Goal: Task Accomplishment & Management: Use online tool/utility

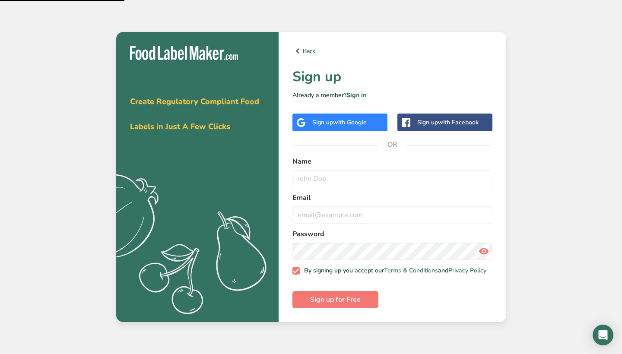
click at [349, 167] on div "Name" at bounding box center [392, 171] width 200 height 31
click at [347, 167] on div "Name" at bounding box center [392, 171] width 200 height 31
click at [344, 187] on form "Name Email Password By signing up you accept our Terms & Conditions and Privacy…" at bounding box center [392, 232] width 200 height 152
click at [344, 166] on div "Name" at bounding box center [392, 171] width 200 height 31
click at [329, 118] on div "Sign up with Google" at bounding box center [339, 122] width 54 height 9
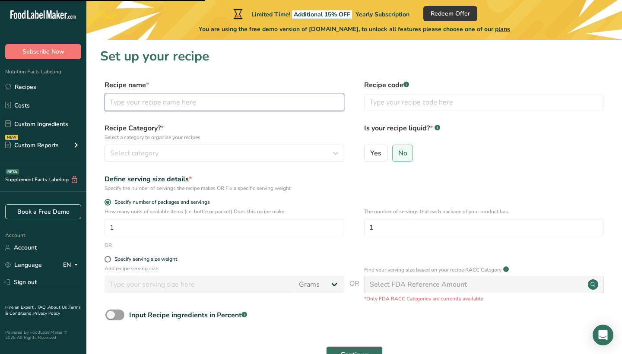
click at [184, 106] on input "text" at bounding box center [225, 102] width 240 height 17
type input "Pepperoni pizza"
click at [168, 153] on div "Select category" at bounding box center [221, 153] width 223 height 10
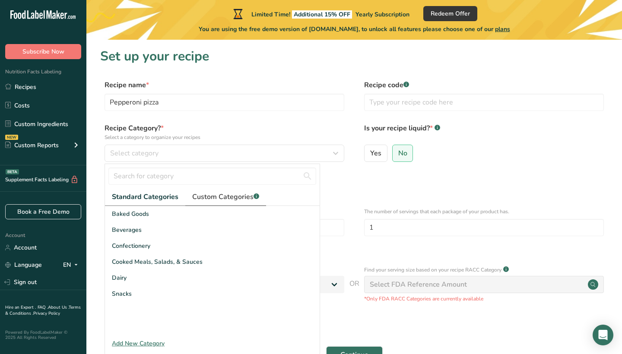
click at [235, 200] on span "Custom Categories .a-a{fill:#347362;}.b-a{fill:#fff;}" at bounding box center [225, 197] width 67 height 10
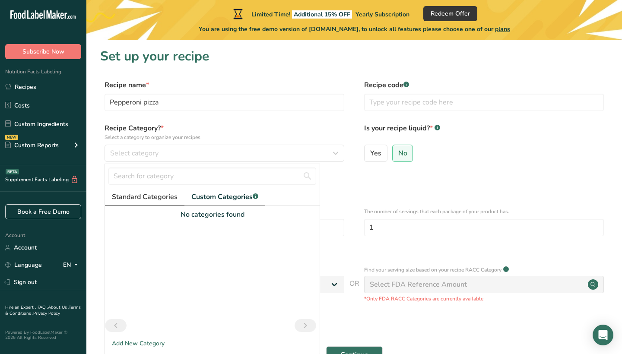
click at [143, 197] on span "Standard Categories" at bounding box center [145, 197] width 66 height 10
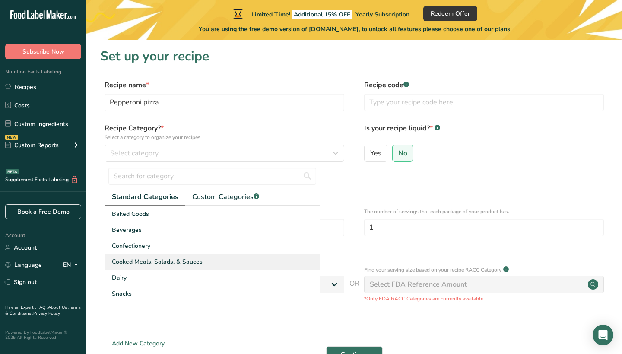
click at [132, 262] on span "Cooked Meals, Salads, & Sauces" at bounding box center [157, 261] width 91 height 9
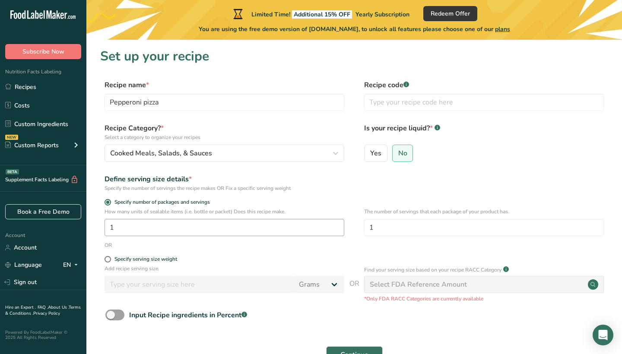
scroll to position [3, 0]
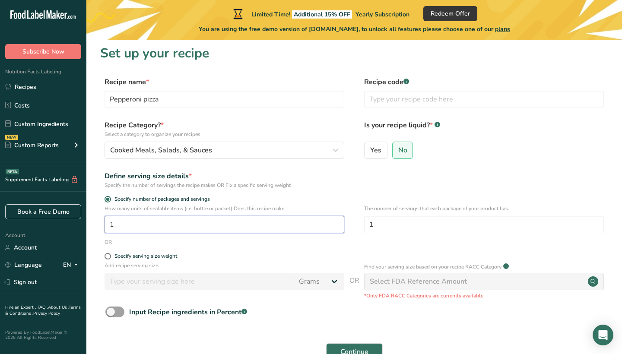
click at [173, 225] on input "1" at bounding box center [225, 224] width 240 height 17
type input "8"
click at [108, 256] on span at bounding box center [108, 256] width 6 height 6
click at [108, 256] on input "Specify serving size weight" at bounding box center [108, 257] width 6 height 6
radio input "true"
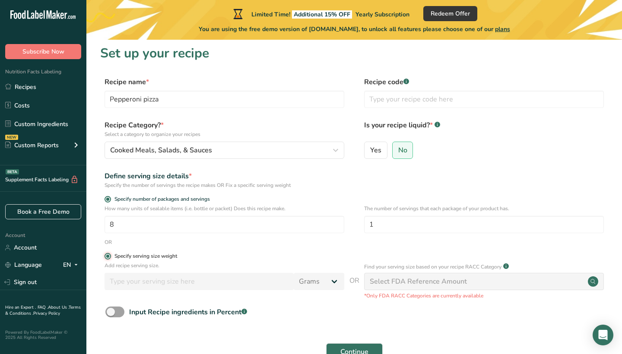
radio input "false"
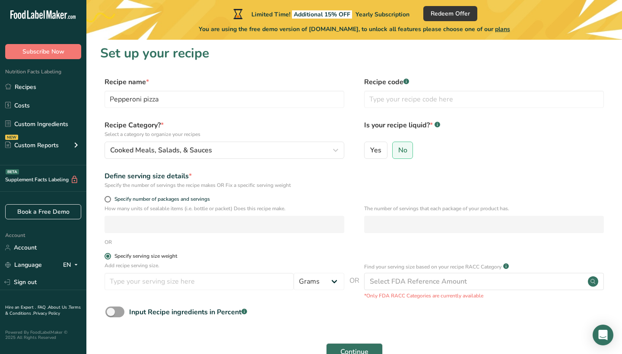
click at [109, 254] on span at bounding box center [108, 256] width 6 height 6
click at [109, 254] on input "Specify serving size weight" at bounding box center [108, 257] width 6 height 6
click at [402, 99] on input "text" at bounding box center [484, 99] width 240 height 17
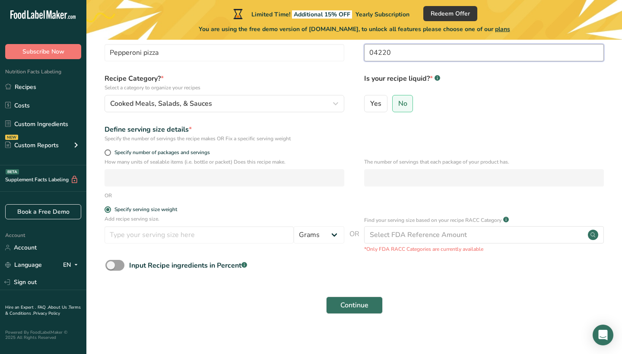
scroll to position [50, 0]
type input "04220"
click at [111, 152] on label "Specify number of packages and servings" at bounding box center [225, 152] width 240 height 6
click at [110, 152] on input "Specify number of packages and servings" at bounding box center [108, 152] width 6 height 6
radio input "true"
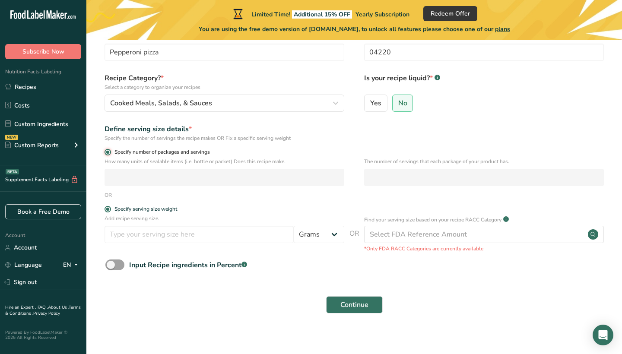
radio input "false"
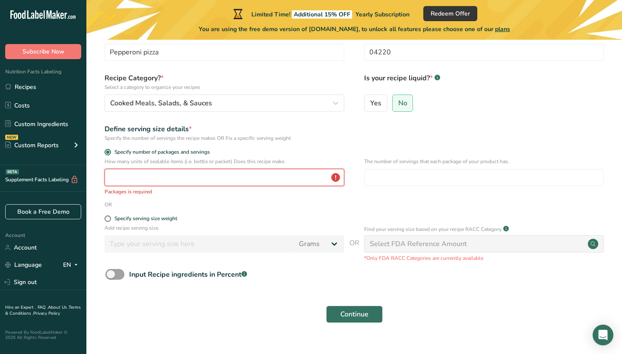
click at [153, 178] on input "number" at bounding box center [225, 177] width 240 height 17
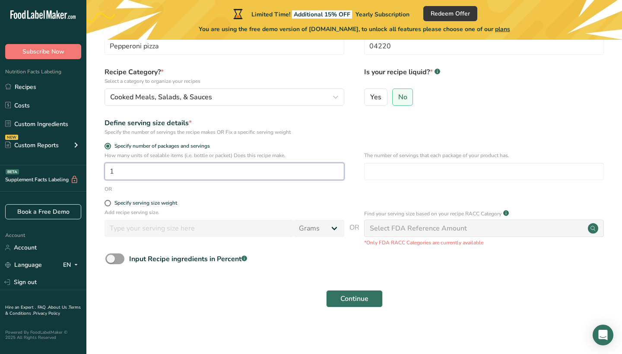
scroll to position [56, 0]
type input "1"
click at [401, 227] on div "Select FDA Reference Amount" at bounding box center [418, 229] width 97 height 10
click at [360, 302] on span "Continue" at bounding box center [354, 299] width 28 height 10
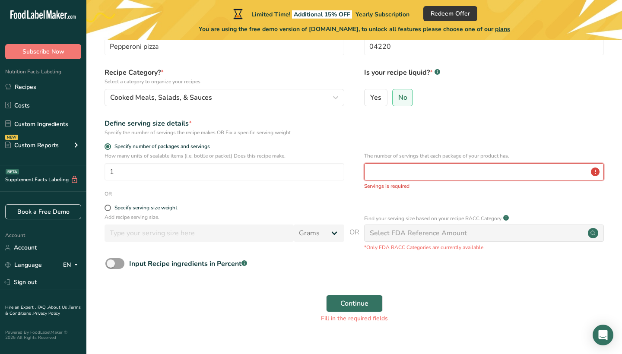
click at [394, 163] on input "number" at bounding box center [484, 171] width 240 height 17
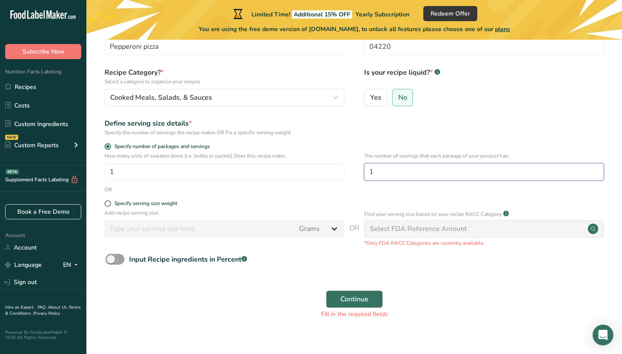
type input "1"
click at [340, 291] on button "Continue" at bounding box center [354, 299] width 57 height 17
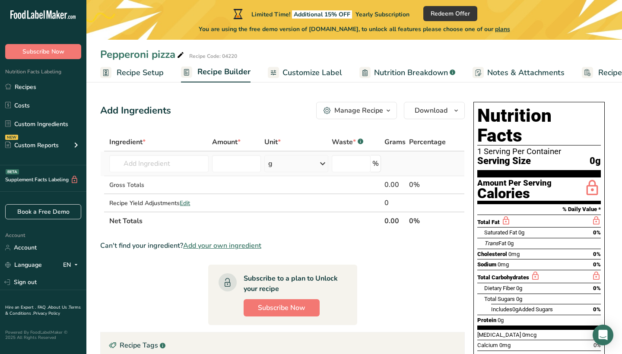
click at [172, 173] on td "Almond flour 1211 Milk, whole, 3.25% milkfat, without added vitamin A and [MEDI…" at bounding box center [159, 164] width 103 height 25
click at [169, 168] on input "text" at bounding box center [158, 163] width 99 height 17
click at [214, 170] on input "number" at bounding box center [236, 163] width 49 height 17
click at [130, 171] on input "text" at bounding box center [158, 163] width 99 height 17
paste input "pizza sauce"
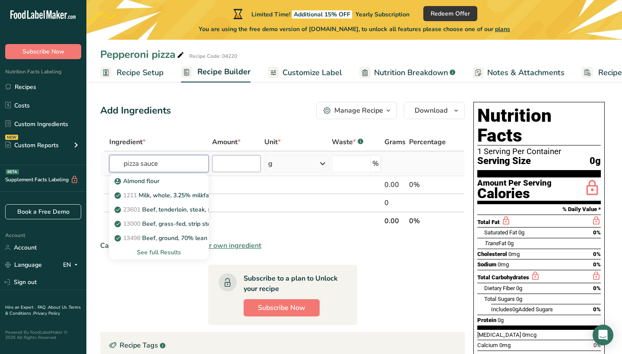
type input "pizza sauce"
click at [219, 161] on input "number" at bounding box center [236, 163] width 49 height 17
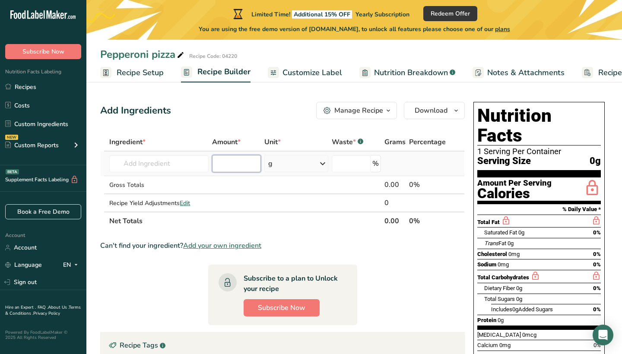
type input "1"
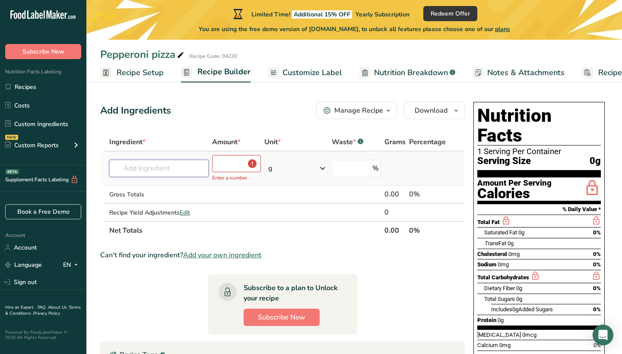
click at [165, 166] on input "text" at bounding box center [158, 168] width 99 height 17
type input "pizza sauce"
click at [163, 185] on p "6152 Sauce, pizza, canned, ready-to-serve" at bounding box center [178, 185] width 125 height 9
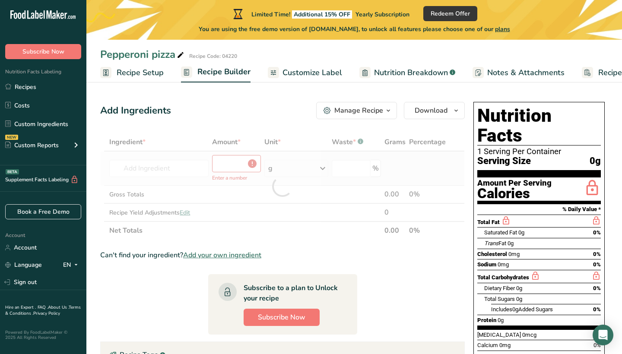
type input "Sauce, pizza, canned, ready-to-serve"
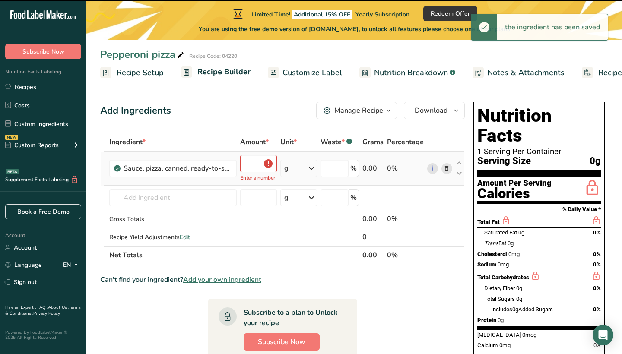
type input "0"
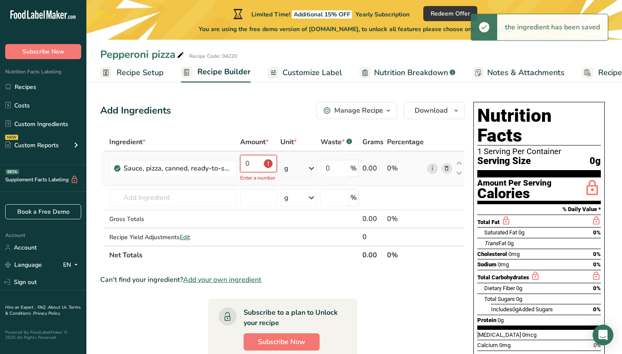
click at [255, 161] on input "0" at bounding box center [258, 163] width 37 height 17
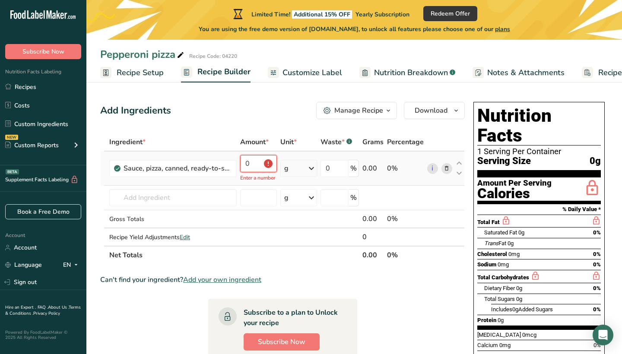
type input "1"
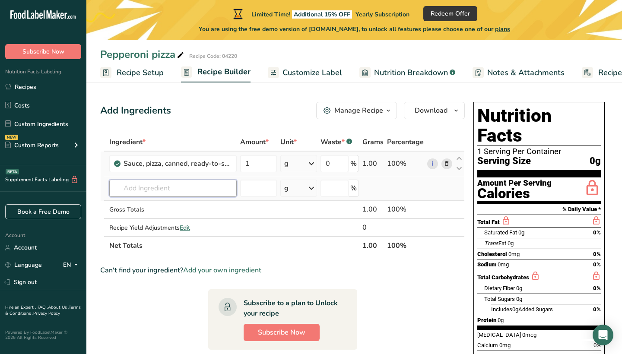
click at [174, 182] on div "Ingredient * Amount * Unit * Waste * .a-a{fill:#347362;}.b-a{fill:#fff;} Grams …" at bounding box center [282, 194] width 365 height 122
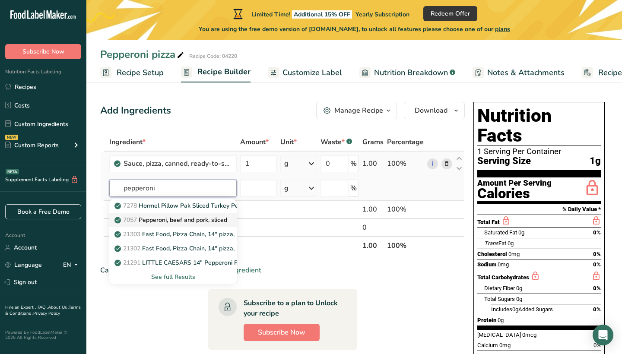
type input "pepperoni"
click at [167, 218] on p "7057 Pepperoni, beef and pork, sliced" at bounding box center [171, 220] width 111 height 9
type input "Pepperoni, beef and pork, sliced"
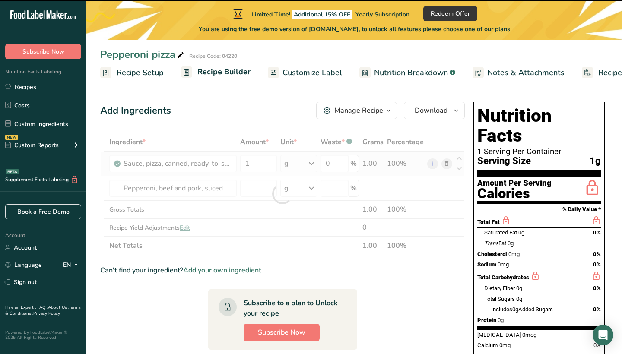
type input "0"
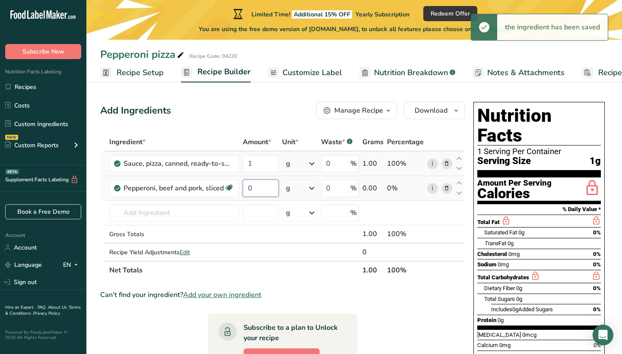
click at [264, 181] on input "0" at bounding box center [261, 188] width 36 height 17
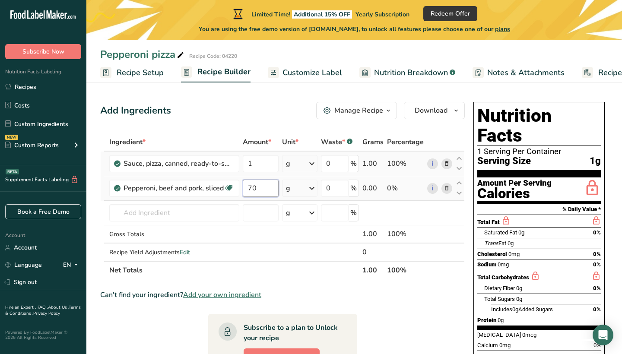
type input "0"
click at [260, 196] on input "0" at bounding box center [261, 188] width 36 height 17
type input "7"
click at [334, 192] on div "Ingredient * Amount * Unit * Waste * .a-a{fill:#347362;}.b-a{fill:#fff;} Grams …" at bounding box center [282, 206] width 365 height 146
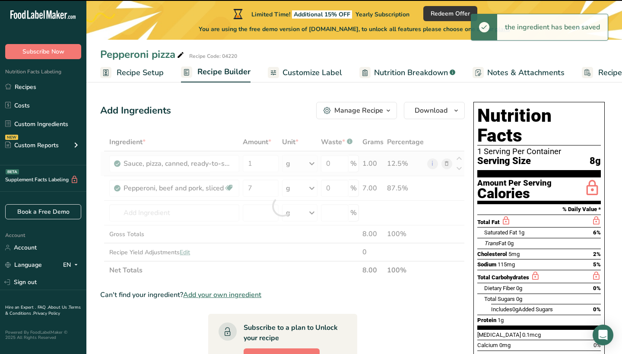
click at [287, 189] on div "Ingredient * Amount * Unit * Waste * .a-a{fill:#347362;}.b-a{fill:#fff;} Grams …" at bounding box center [282, 206] width 365 height 146
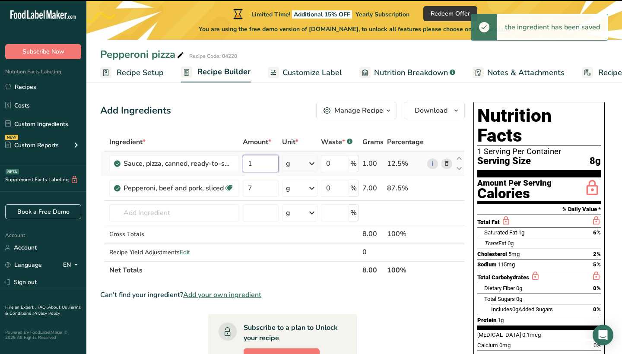
click at [251, 164] on input "1" at bounding box center [261, 163] width 36 height 17
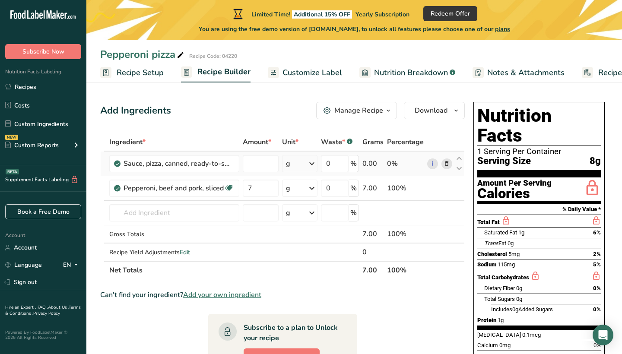
type input "0"
click at [316, 167] on div "Ingredient * Amount * Unit * Waste * .a-a{fill:#347362;}.b-a{fill:#fff;} Grams …" at bounding box center [282, 206] width 365 height 146
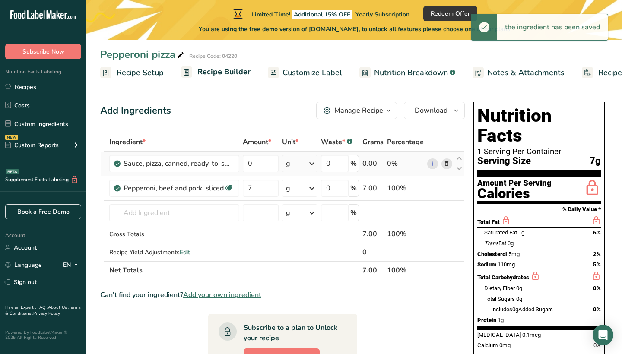
click at [316, 167] on icon at bounding box center [312, 164] width 10 height 16
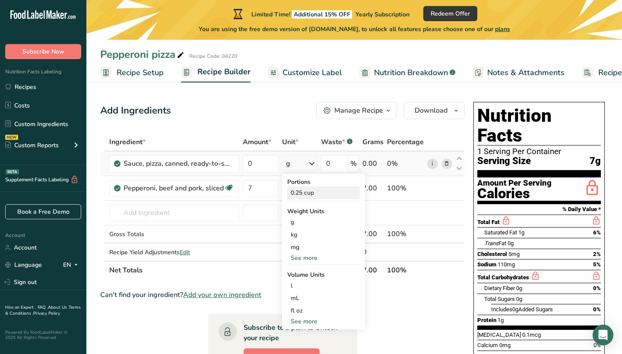
click at [308, 193] on div "0.25 cup" at bounding box center [323, 193] width 73 height 13
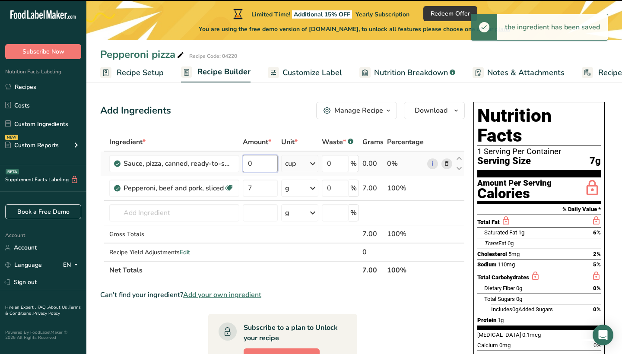
click at [261, 166] on input "0" at bounding box center [260, 163] width 35 height 17
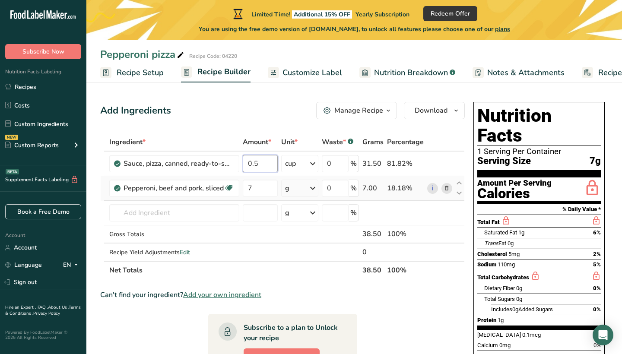
type input "0.5"
click at [315, 183] on div "Ingredient * Amount * Unit * Waste * .a-a{fill:#347362;}.b-a{fill:#fff;} Grams …" at bounding box center [282, 206] width 365 height 146
click at [252, 161] on input "0.5" at bounding box center [260, 163] width 35 height 17
click at [257, 162] on input "0.5" at bounding box center [260, 163] width 35 height 17
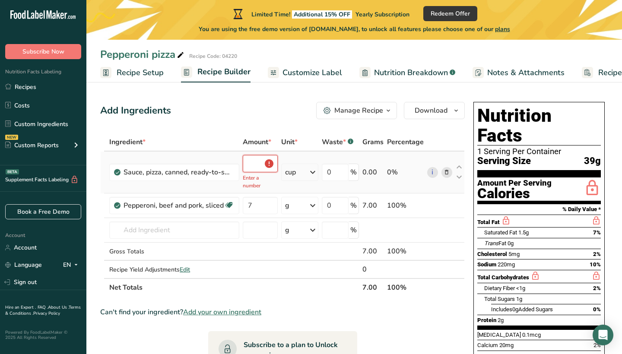
type input "0"
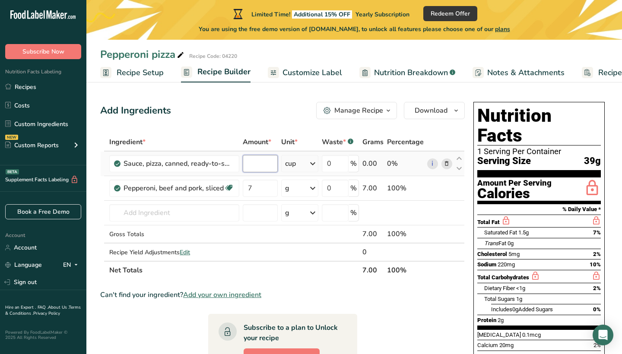
type input "1"
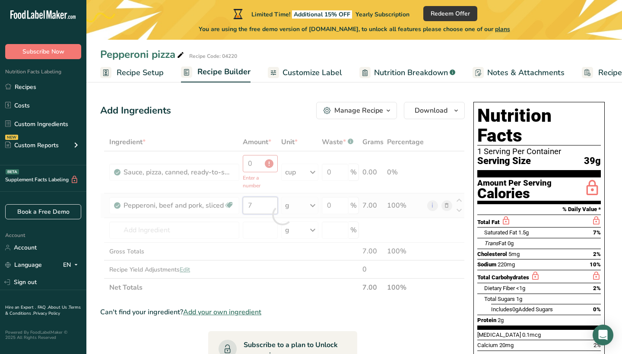
click at [257, 211] on div "Ingredient * Amount * Unit * Waste * .a-a{fill:#347362;}.b-a{fill:#fff;} Grams …" at bounding box center [282, 215] width 365 height 164
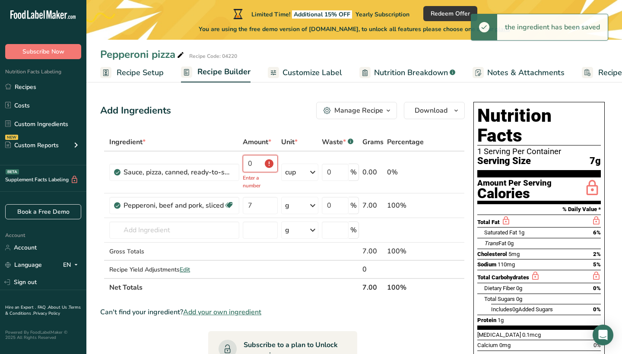
click at [250, 165] on div "Ingredient * Amount * Unit * Waste * .a-a{fill:#347362;}.b-a{fill:#fff;} Grams …" at bounding box center [282, 215] width 365 height 164
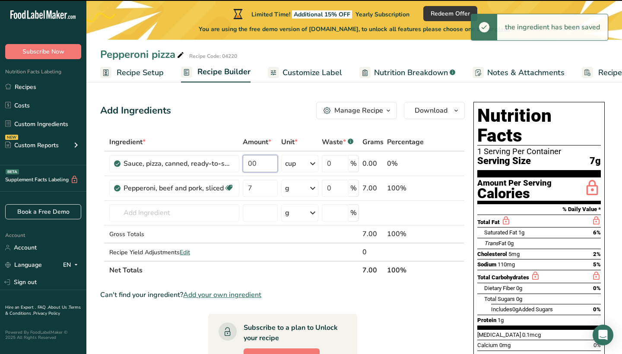
type input "0"
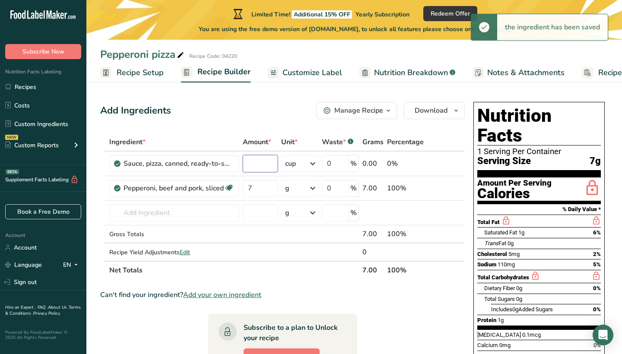
type input "0"
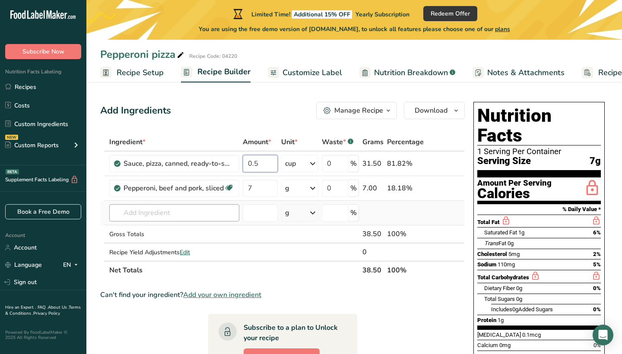
type input "0.5"
click at [179, 217] on div "Ingredient * Amount * Unit * Waste * .a-a{fill:#347362;}.b-a{fill:#fff;} Grams …" at bounding box center [282, 206] width 365 height 146
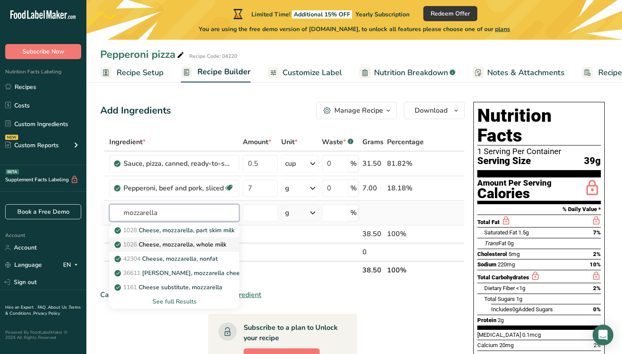
type input "mozzarella"
click at [203, 244] on p "1026 Cheese, mozzarella, whole milk" at bounding box center [171, 244] width 110 height 9
type input "Cheese, mozzarella, whole milk"
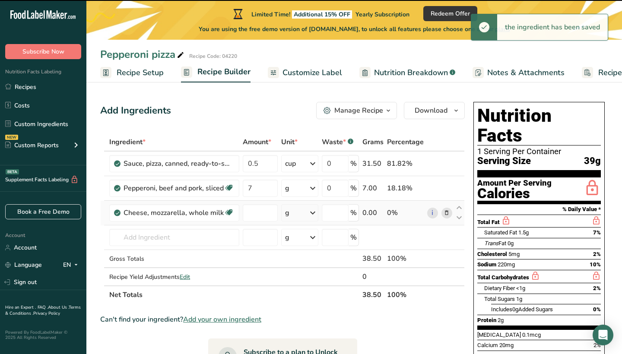
type input "0"
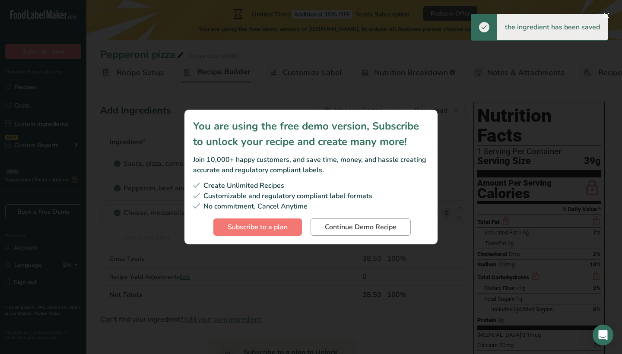
click at [361, 231] on span "Continue Demo Recipe" at bounding box center [361, 227] width 72 height 10
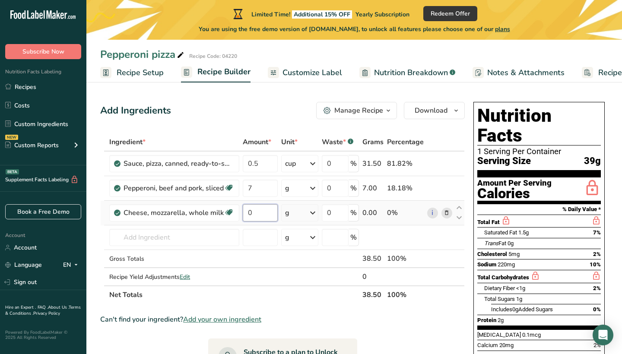
click at [260, 211] on input "0" at bounding box center [260, 212] width 35 height 17
click at [297, 213] on div "Ingredient * Amount * Unit * Waste * .a-a{fill:#347362;}.b-a{fill:#fff;} Grams …" at bounding box center [282, 218] width 365 height 171
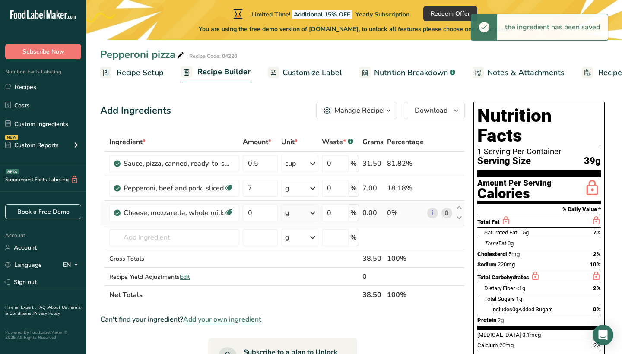
click at [315, 213] on icon at bounding box center [313, 213] width 10 height 16
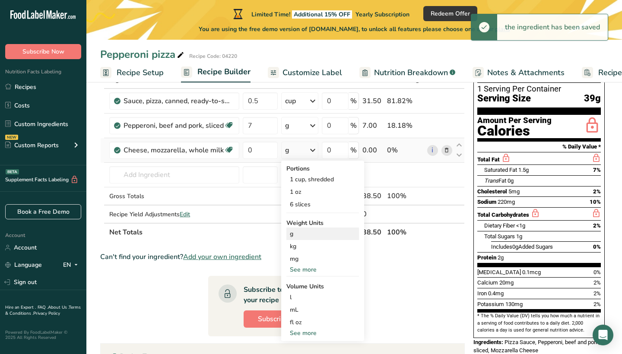
scroll to position [67, 0]
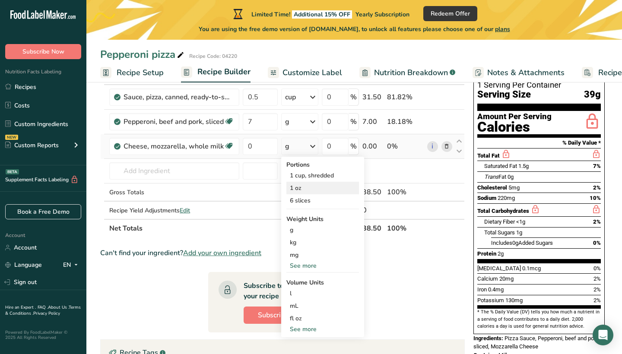
click at [311, 191] on div "1 oz" at bounding box center [322, 188] width 73 height 13
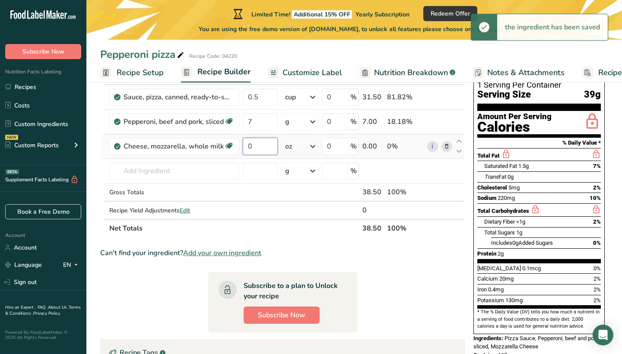
click at [249, 146] on input "0" at bounding box center [260, 146] width 35 height 17
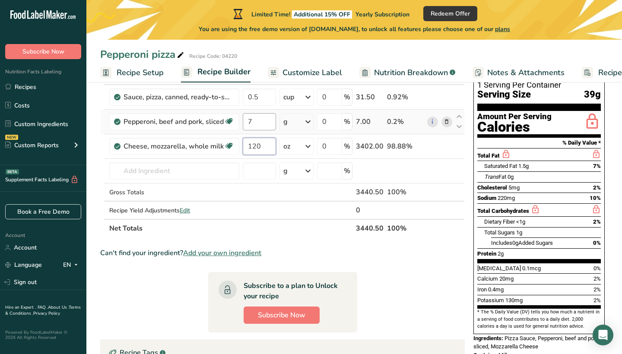
type input "120"
click at [260, 121] on div "Ingredient * Amount * Unit * Waste * .a-a{fill:#347362;}.b-a{fill:#fff;} Grams …" at bounding box center [282, 152] width 365 height 171
type input "20"
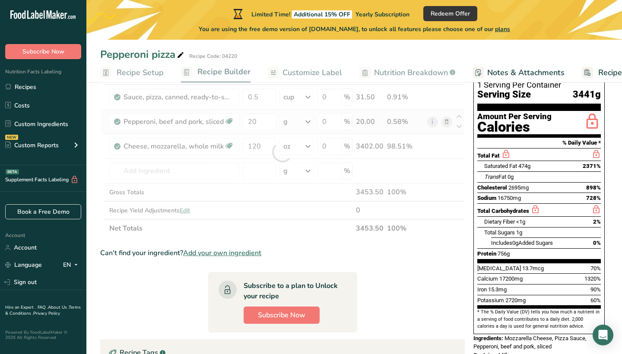
click at [308, 124] on div "Ingredient * Amount * Unit * Waste * .a-a{fill:#347362;}.b-a{fill:#fff;} Grams …" at bounding box center [282, 152] width 365 height 171
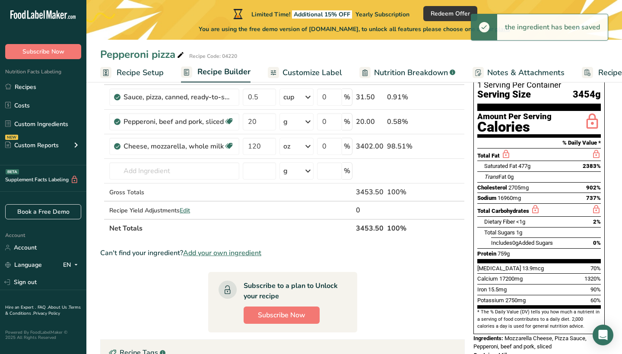
click at [309, 123] on icon at bounding box center [308, 122] width 10 height 16
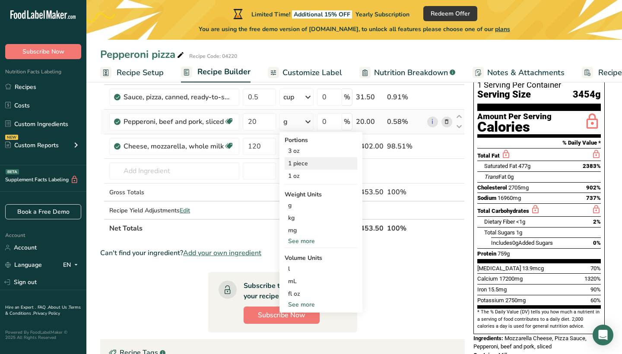
click at [315, 160] on div "1 piece" at bounding box center [321, 163] width 73 height 13
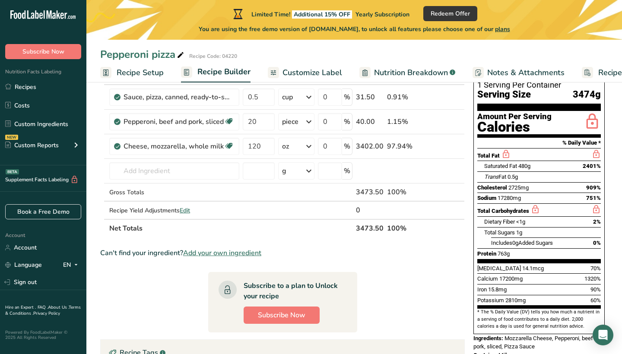
click at [300, 72] on span "Customize Label" at bounding box center [313, 73] width 60 height 12
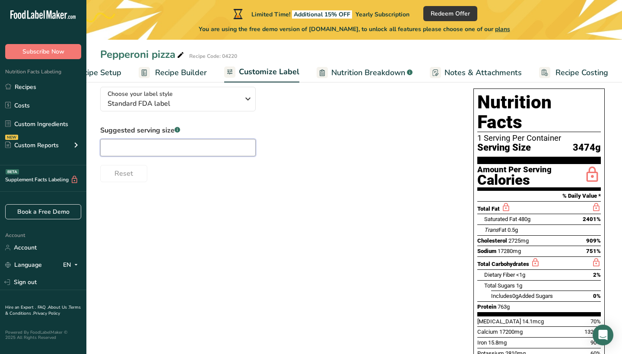
click at [159, 148] on input "text" at bounding box center [178, 147] width 156 height 17
click at [182, 72] on span "Recipe Builder" at bounding box center [181, 73] width 52 height 12
